Goal: Task Accomplishment & Management: Manage account settings

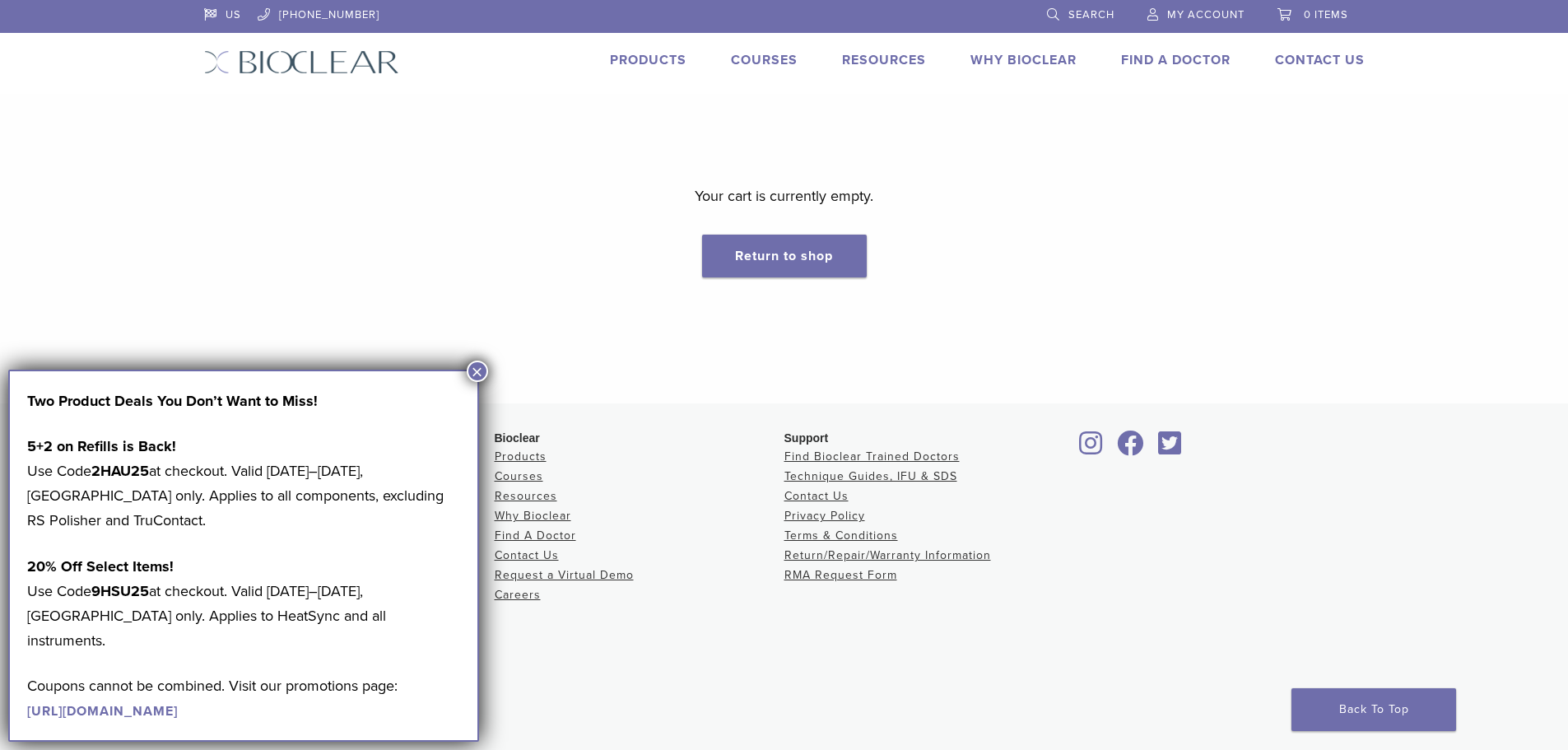
click at [472, 364] on button "×" at bounding box center [477, 371] width 22 height 22
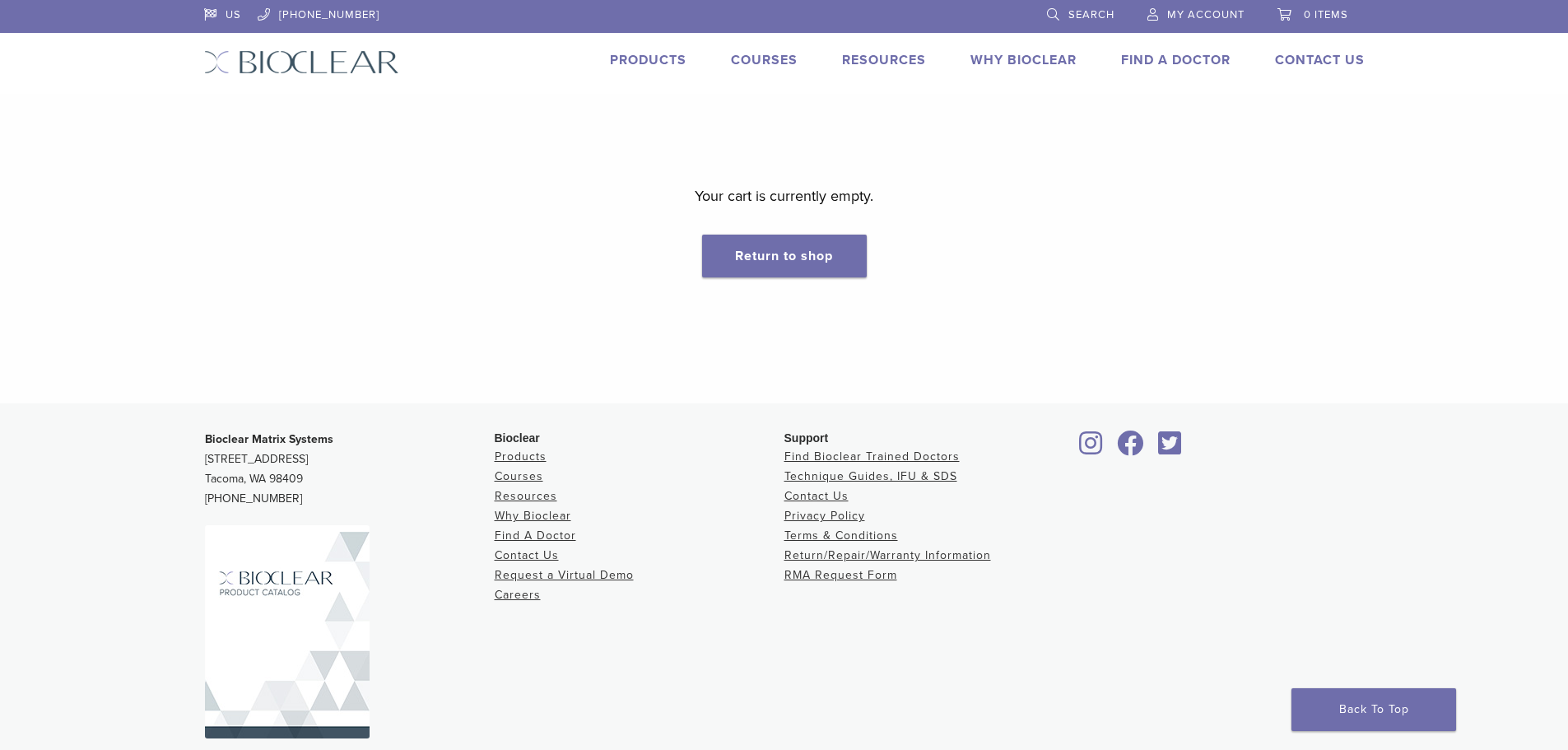
click at [1202, 6] on link "My Account" at bounding box center [1196, 13] width 97 height 25
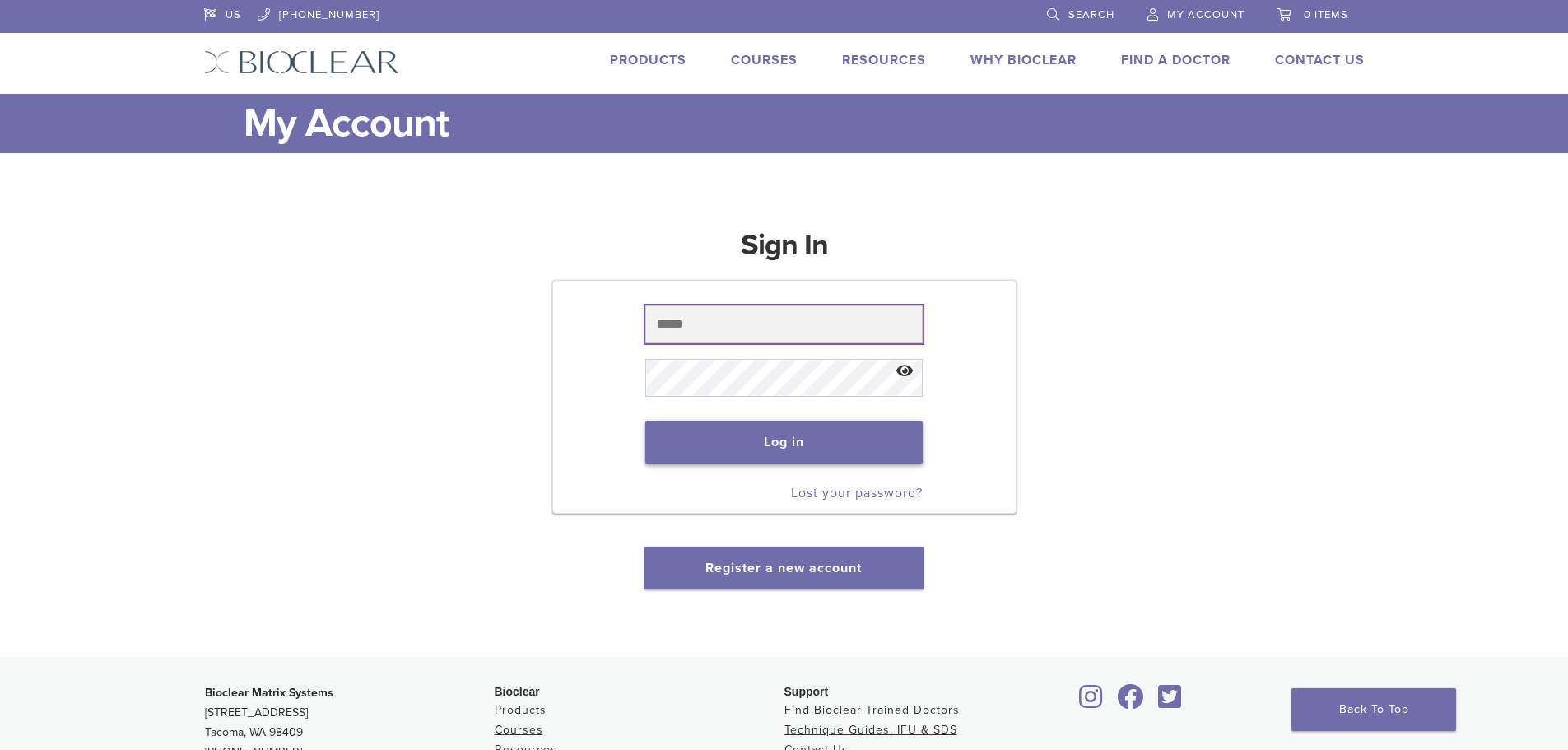
type input "**********"
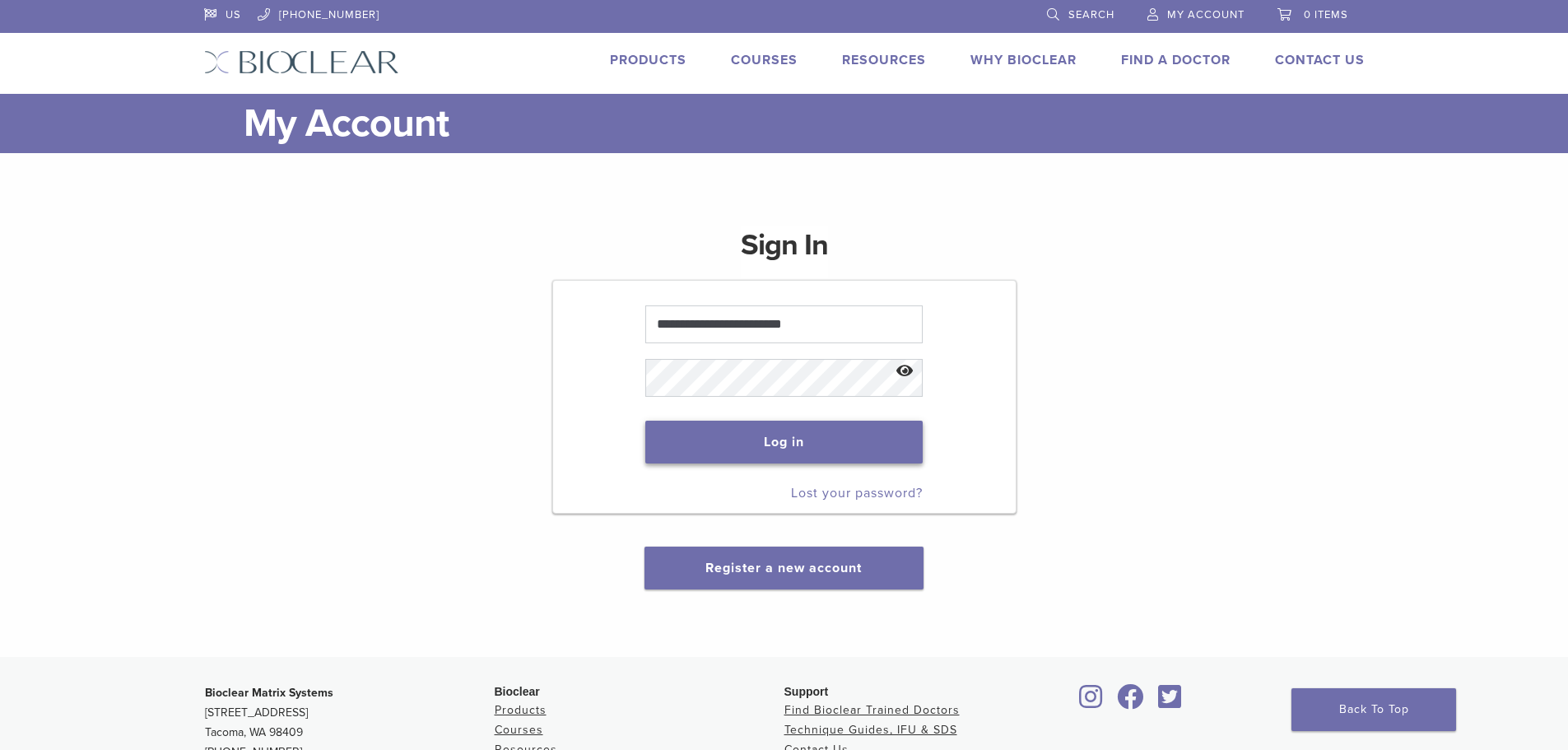
click at [811, 438] on button "Log in" at bounding box center [784, 441] width 277 height 43
